Goal: Register for event/course

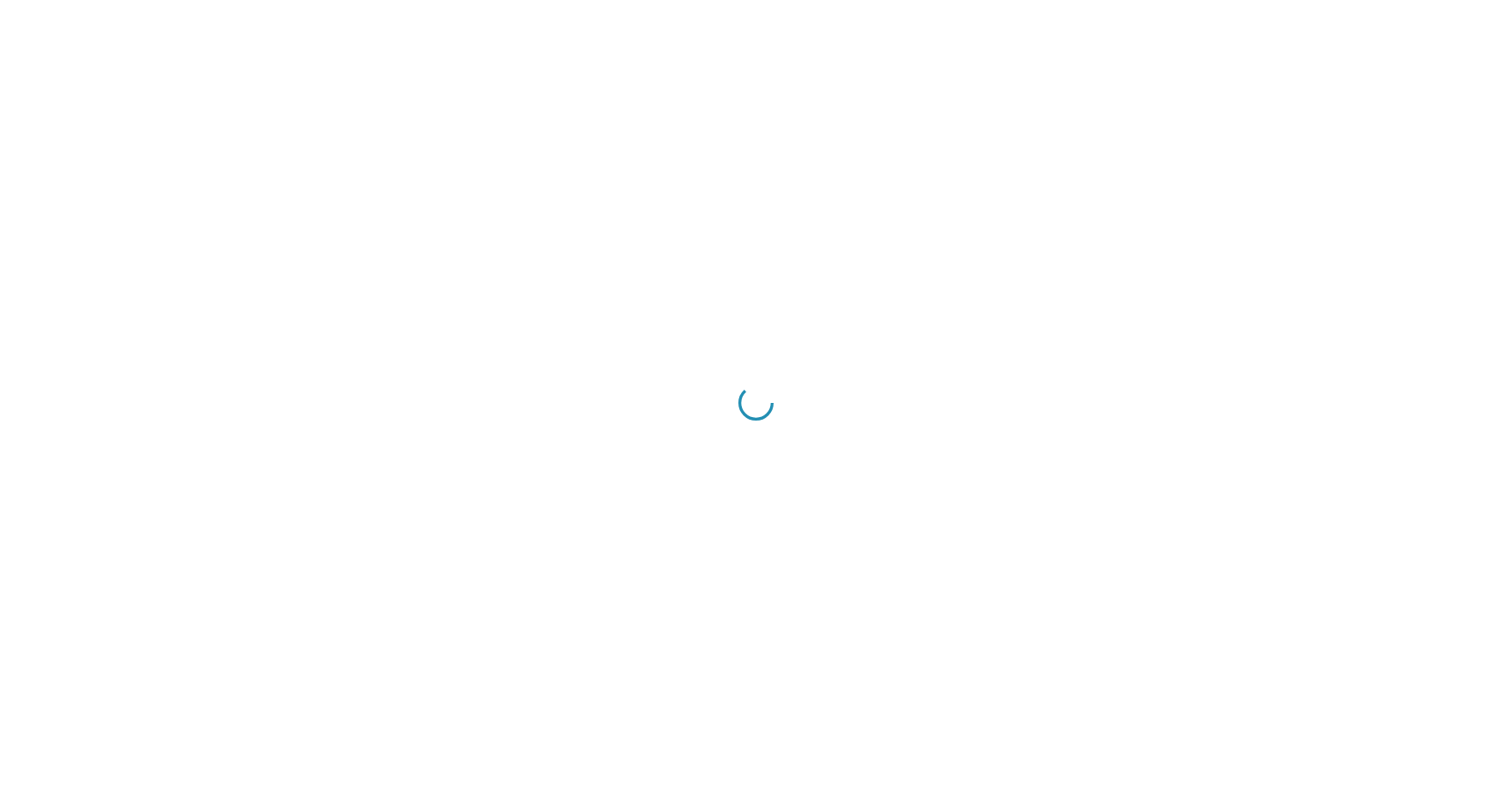
click at [586, 265] on div at bounding box center [756, 402] width 1512 height 805
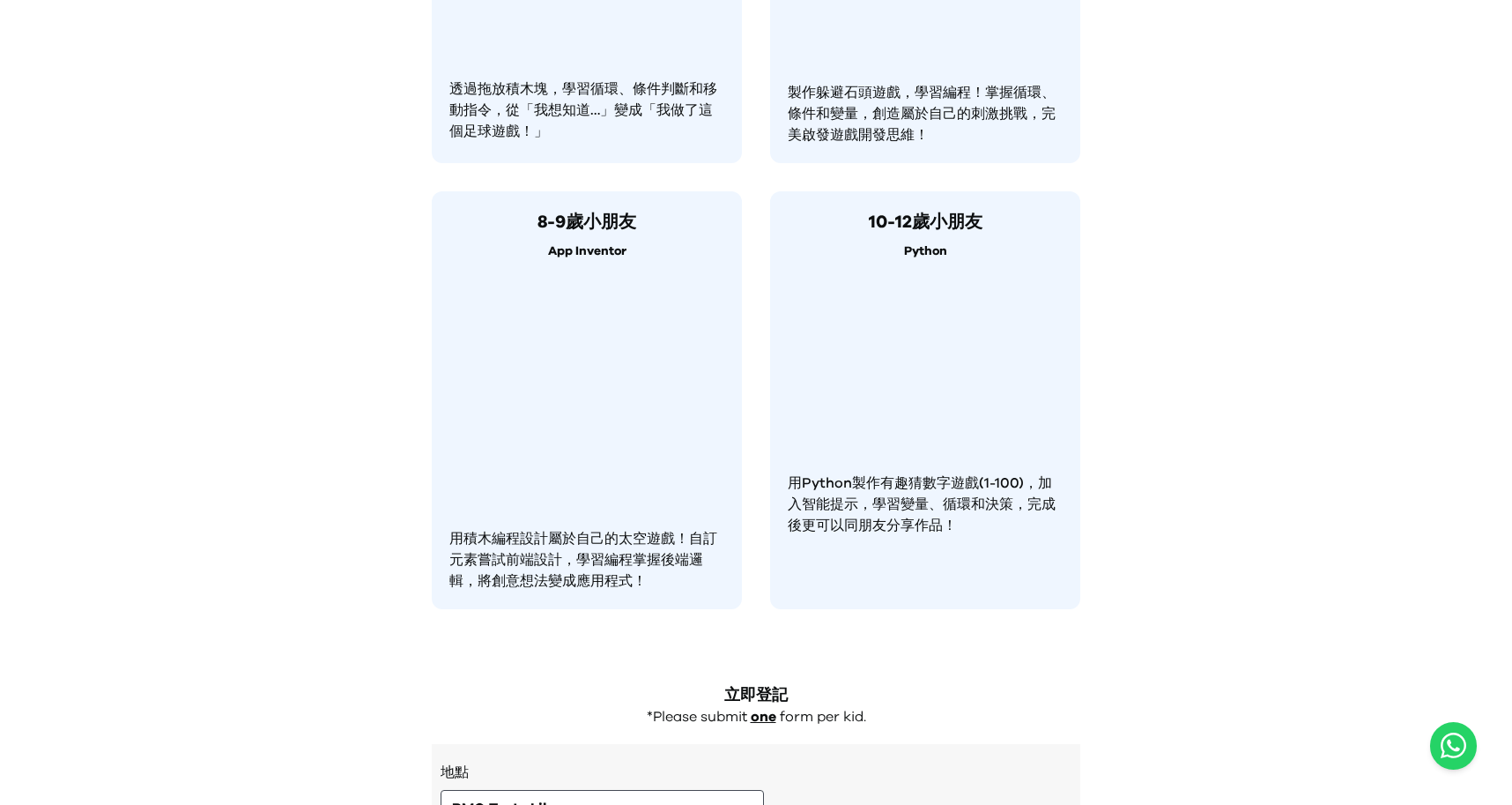
scroll to position [1358, 0]
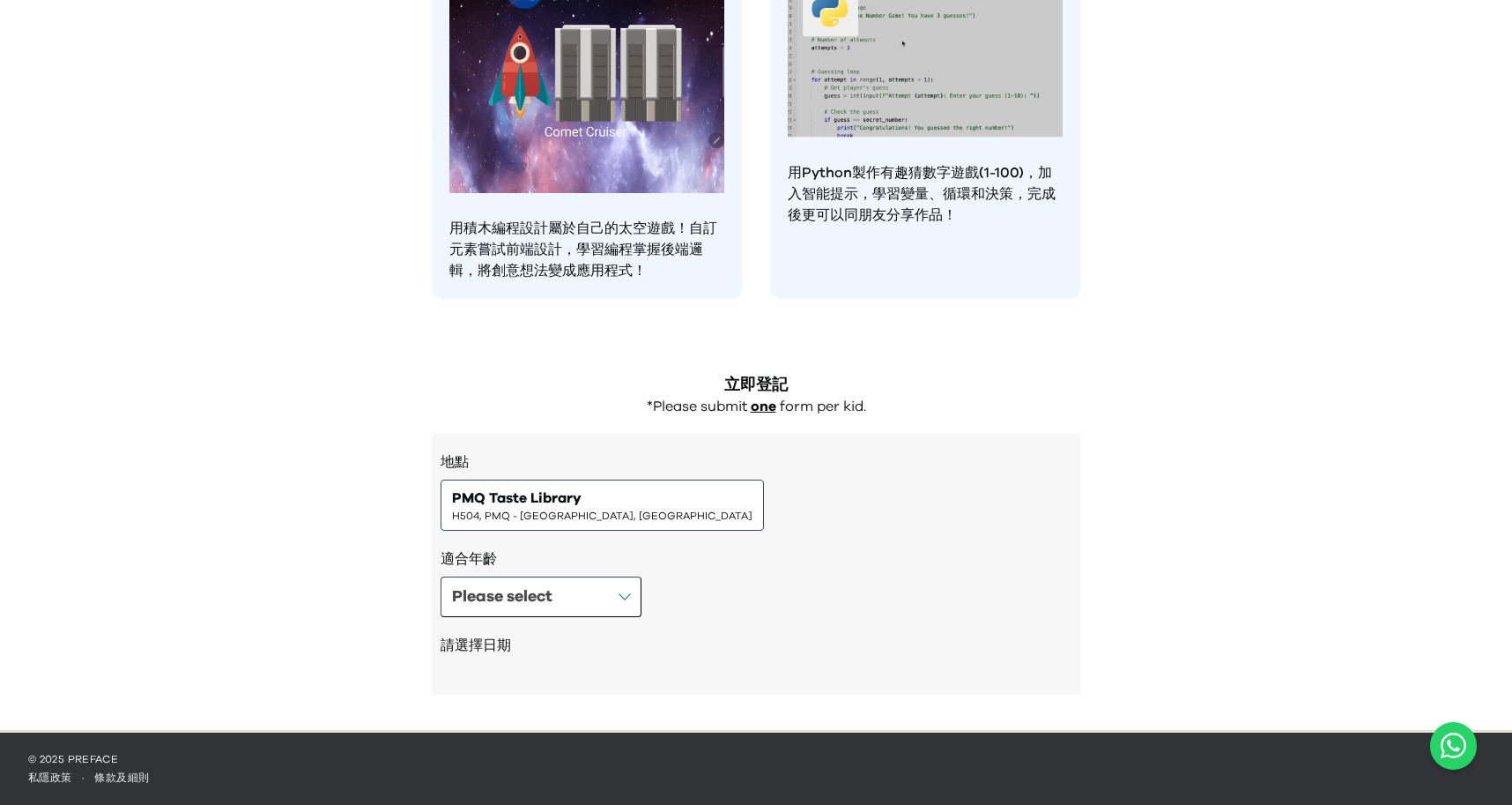
click at [531, 527] on div "PMQ Taste Library H504, PMQ - [GEOGRAPHIC_DATA], [GEOGRAPHIC_DATA]" at bounding box center [602, 505] width 324 height 51
click at [522, 608] on div "Please select" at bounding box center [502, 596] width 100 height 25
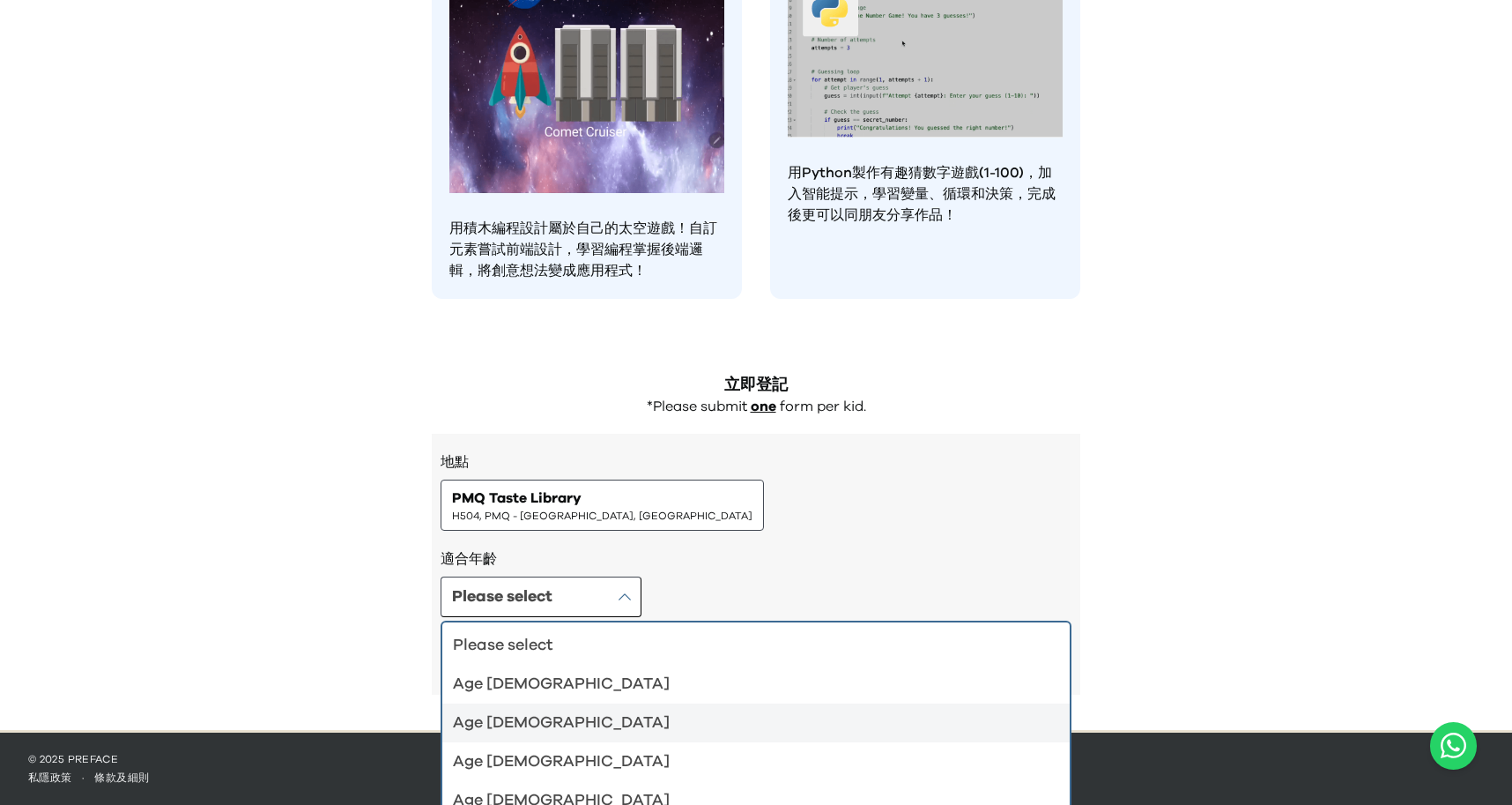
click at [578, 687] on div "Age [DEMOGRAPHIC_DATA]" at bounding box center [745, 684] width 585 height 25
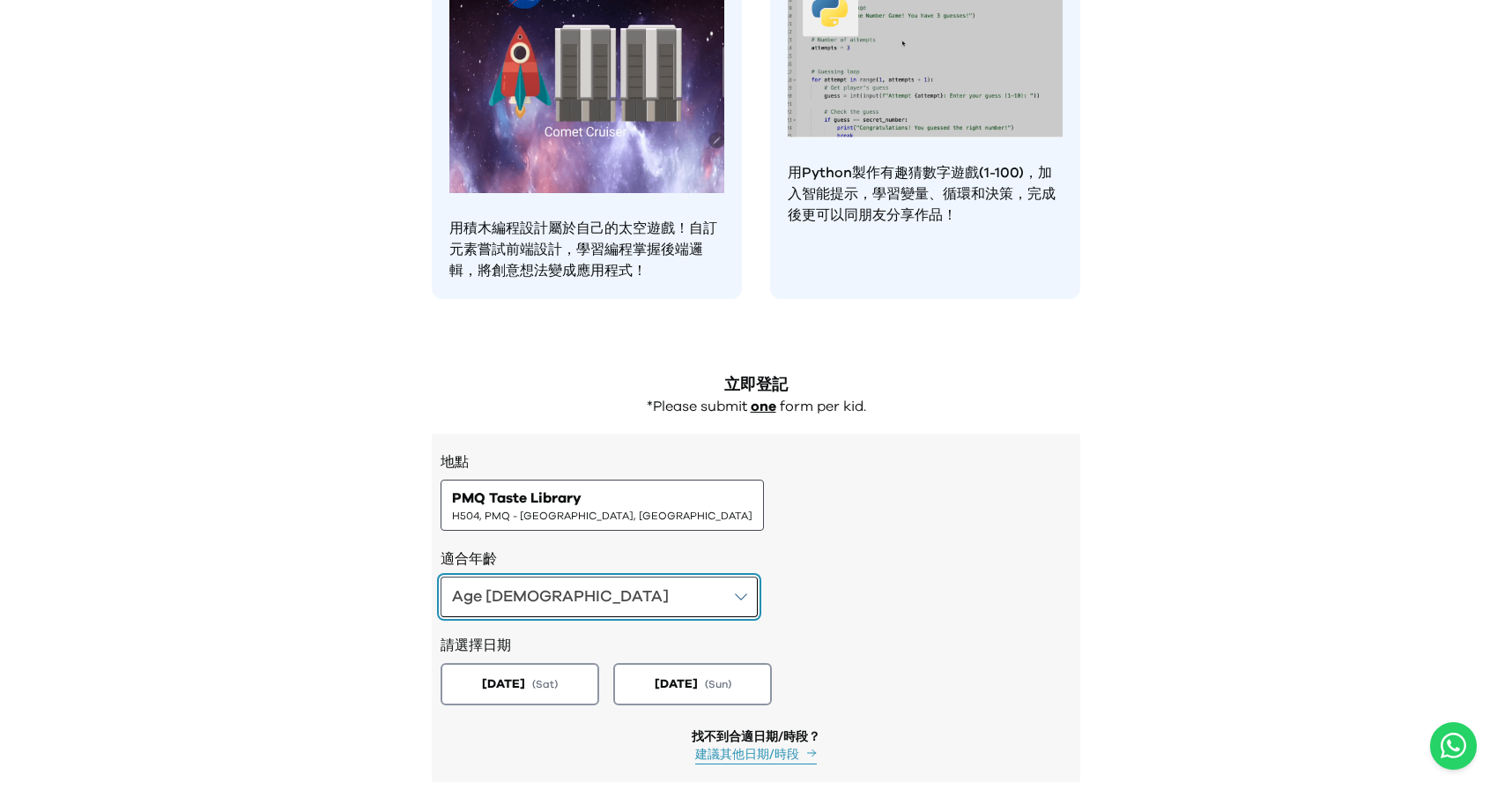
scroll to position [1446, 0]
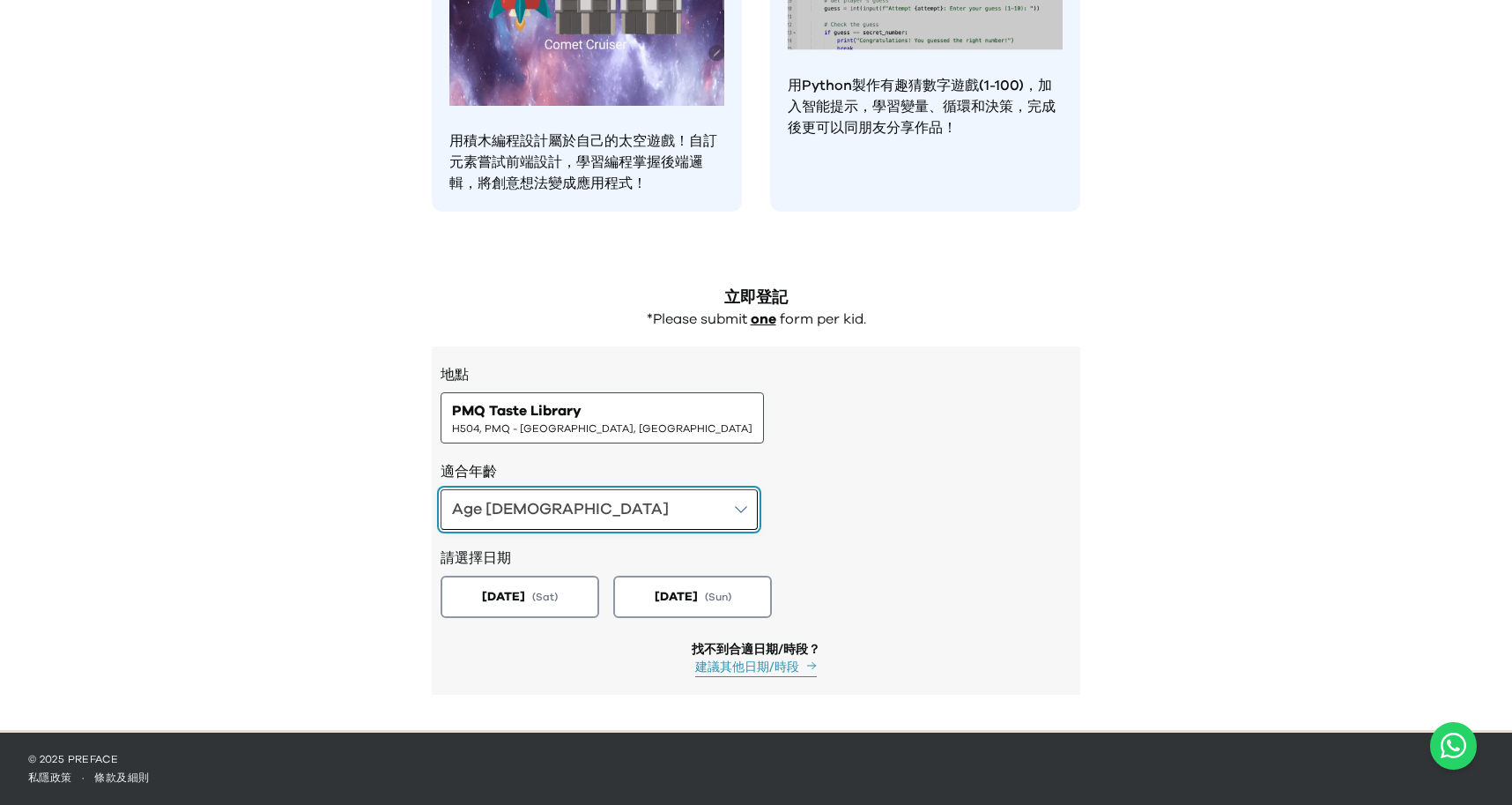
click at [557, 490] on button "Age [DEMOGRAPHIC_DATA]" at bounding box center [599, 509] width 317 height 41
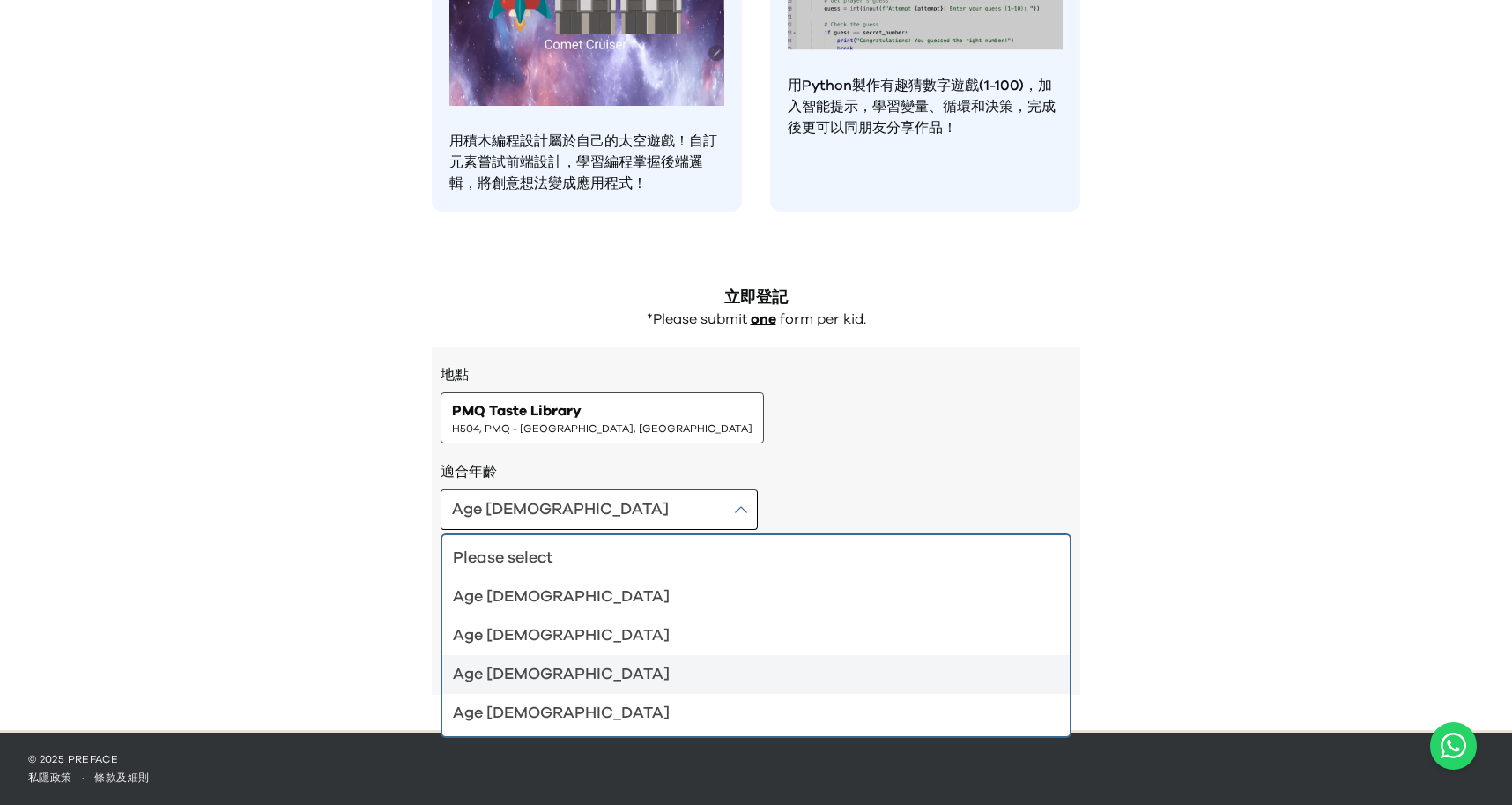
click at [511, 691] on li "Age [DEMOGRAPHIC_DATA]" at bounding box center [756, 674] width 627 height 39
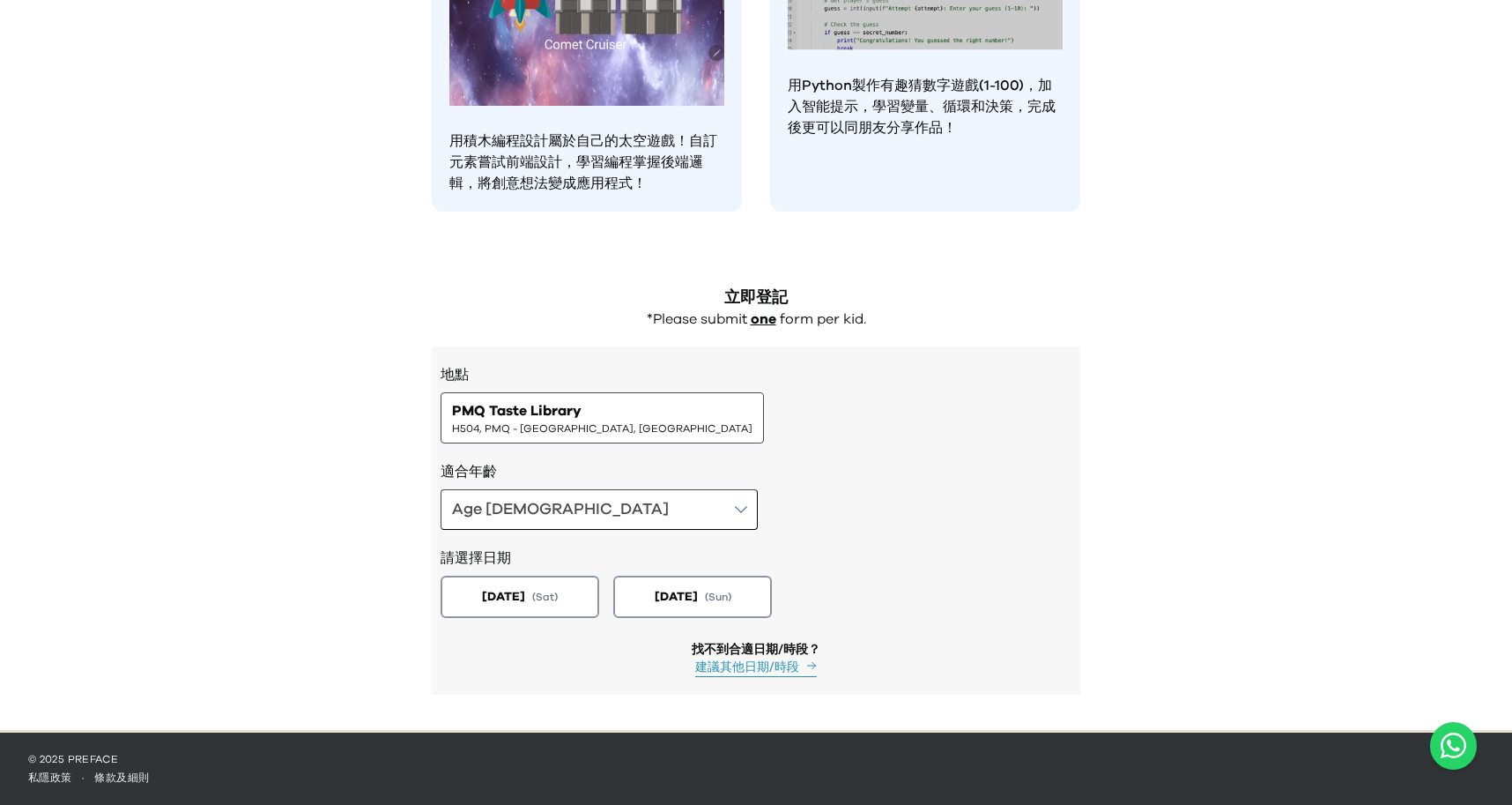
click at [573, 541] on div "請選擇日期 [DATE] ( Sat ) [DATE] ( Sun )" at bounding box center [756, 580] width 631 height 102
click at [577, 516] on button "Age [DEMOGRAPHIC_DATA]" at bounding box center [599, 509] width 317 height 41
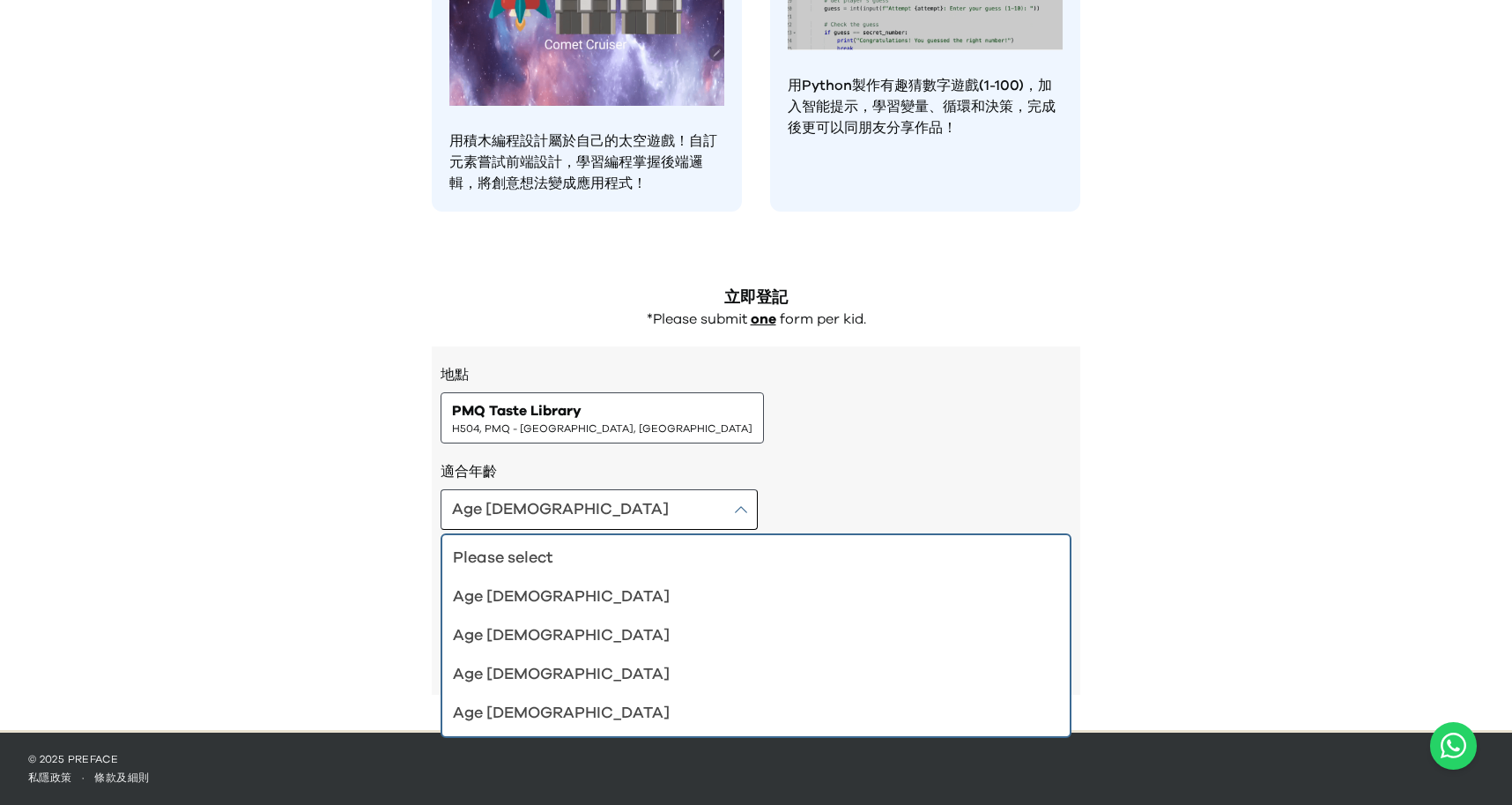
click at [544, 715] on div "Age [DEMOGRAPHIC_DATA]" at bounding box center [745, 713] width 585 height 25
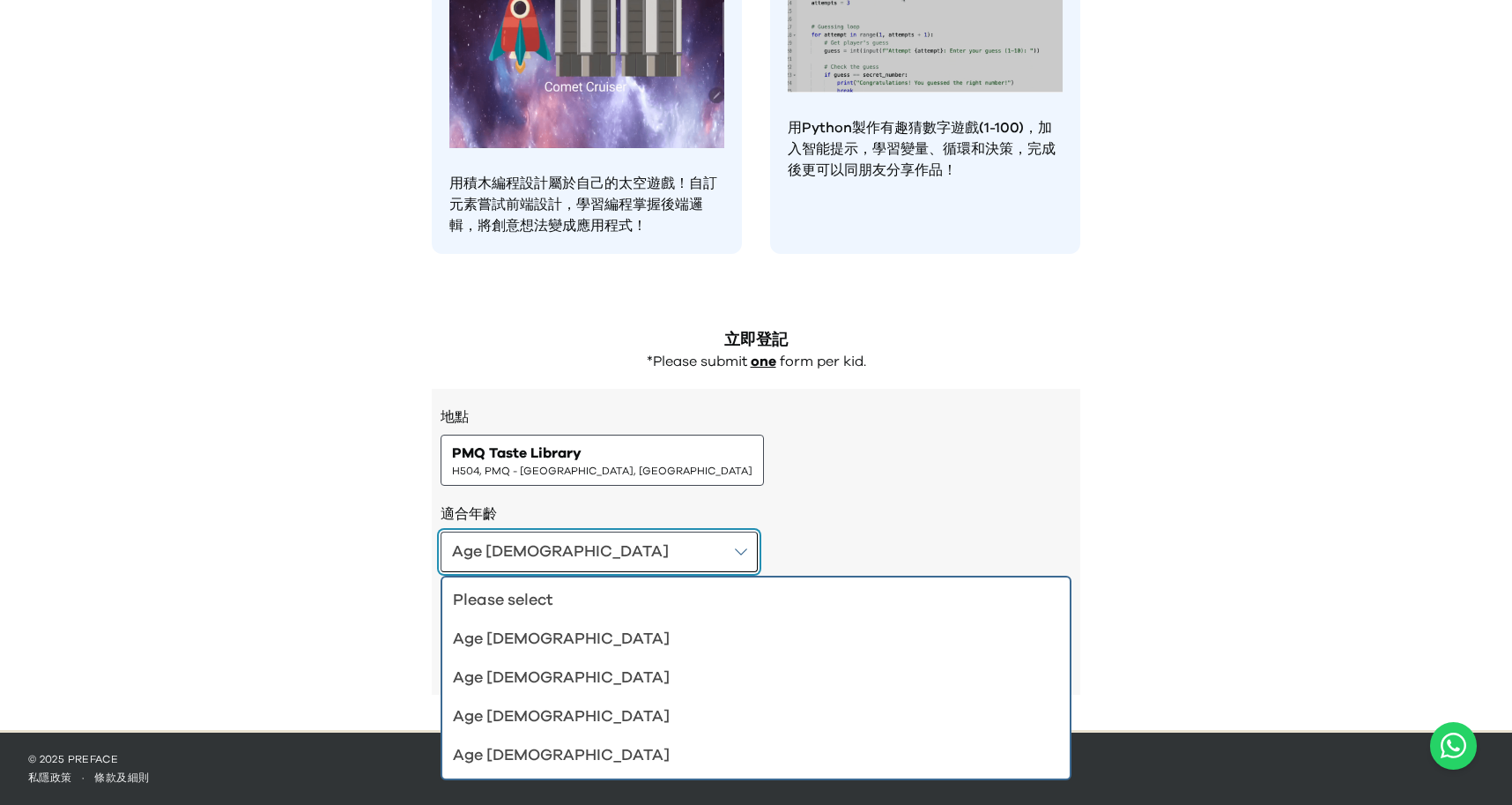
scroll to position [1403, 0]
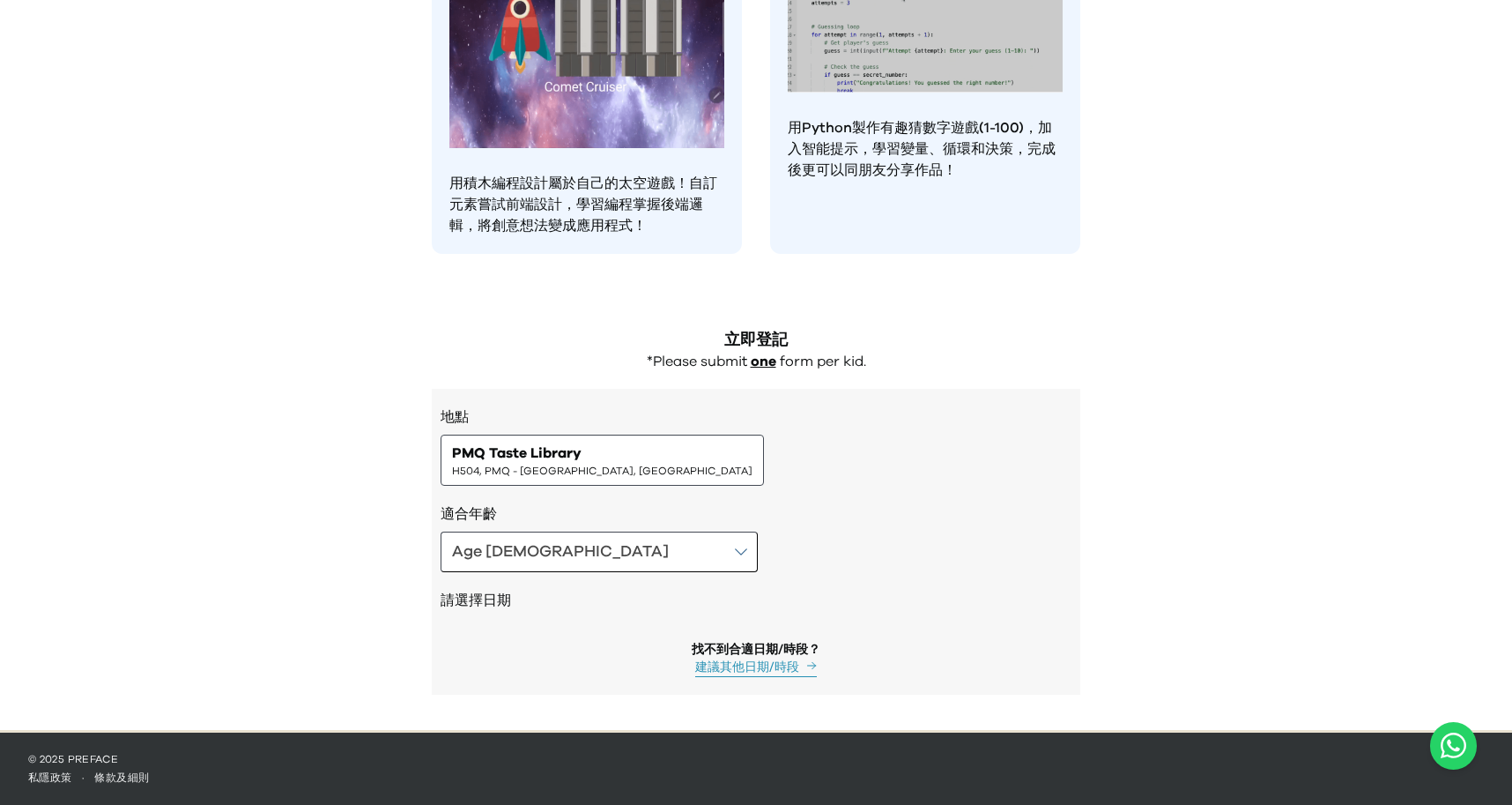
click at [943, 468] on div "地點 PMQ Taste Library H504, PMQ - [GEOGRAPHIC_DATA], [GEOGRAPHIC_DATA]" at bounding box center [756, 446] width 631 height 79
